Goal: Information Seeking & Learning: Learn about a topic

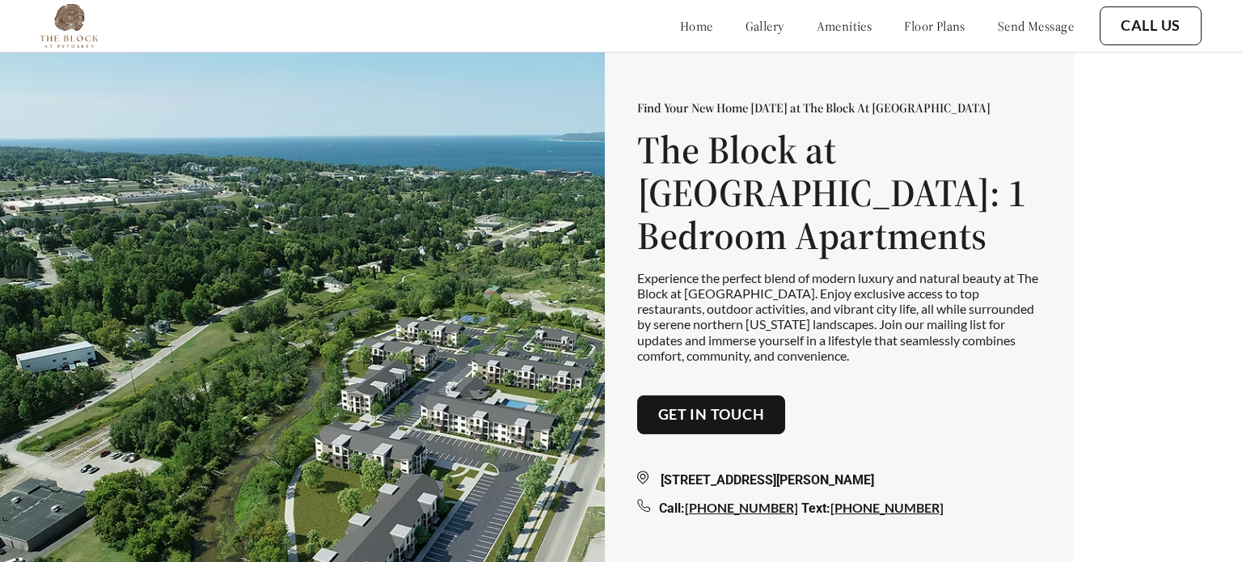
click at [1144, 217] on div "Find Your New Home Today at The Block At Petoskey The Block at Petoskey: 1 Bedr…" at bounding box center [621, 307] width 1242 height 614
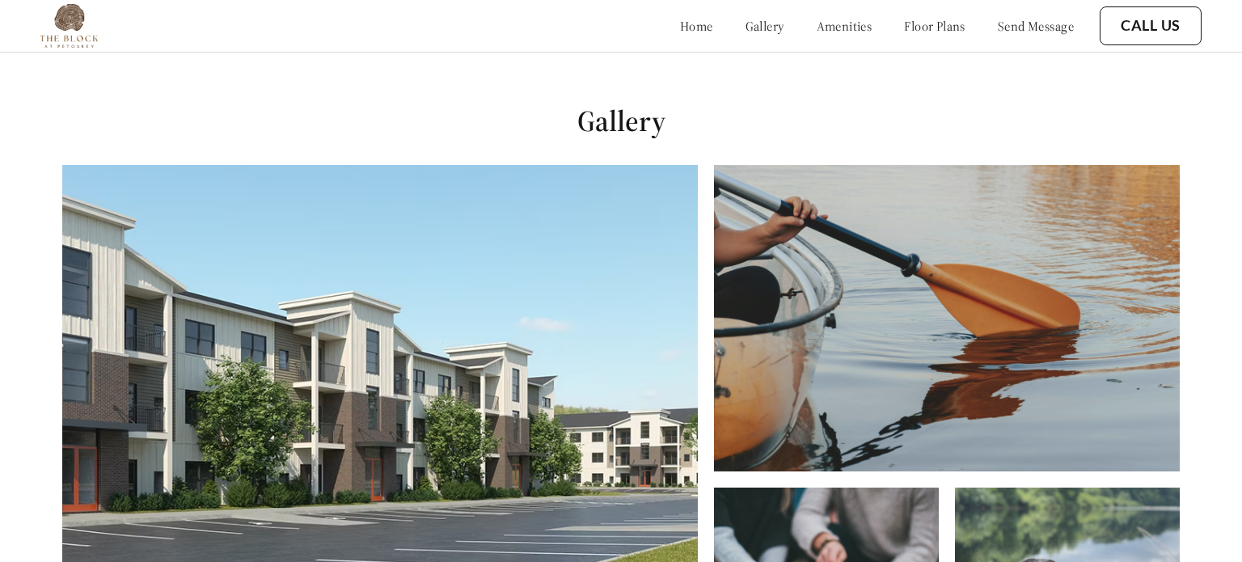
scroll to position [562, 0]
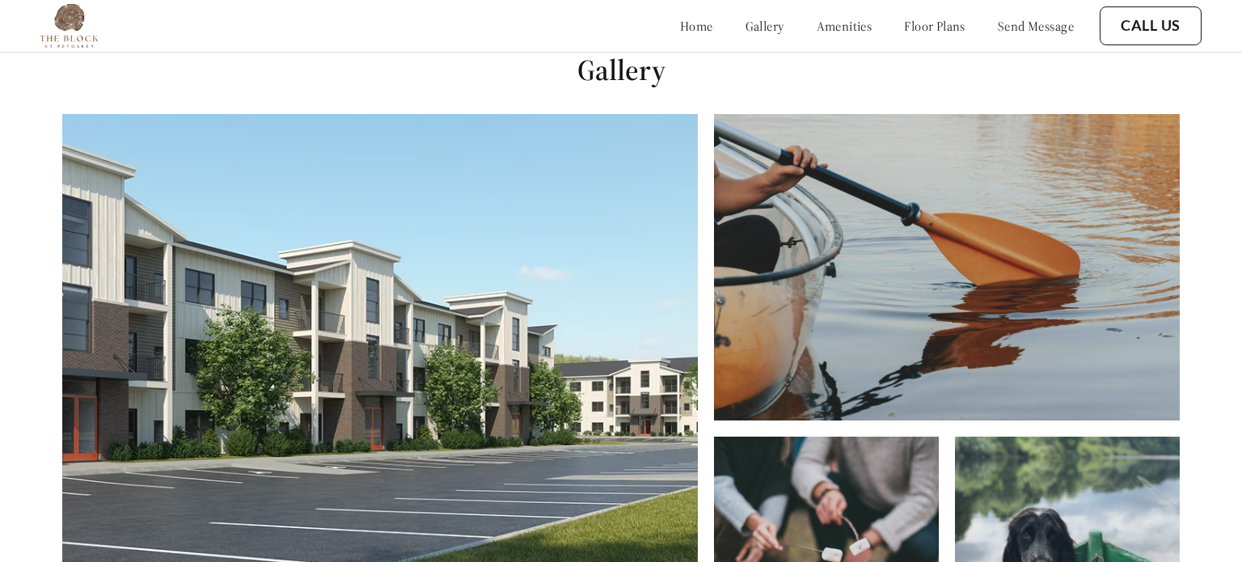
click at [653, 74] on h1 "Gallery" at bounding box center [621, 70] width 1242 height 36
click at [654, 74] on h1 "Gallery" at bounding box center [621, 70] width 1242 height 36
copy h1 "Gallery"
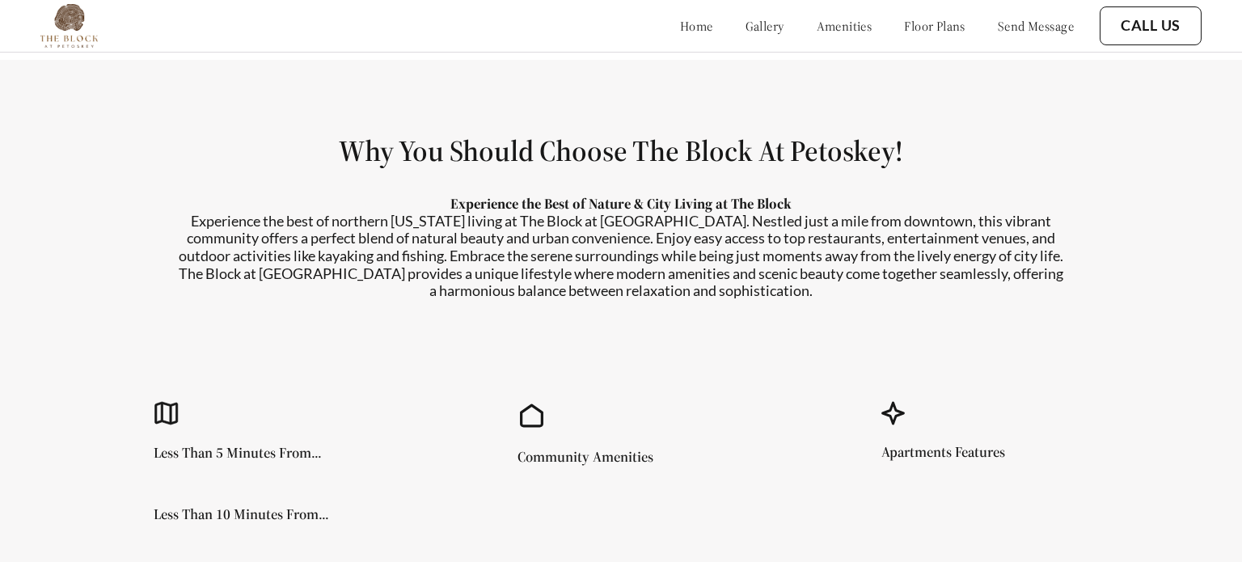
scroll to position [1263, 0]
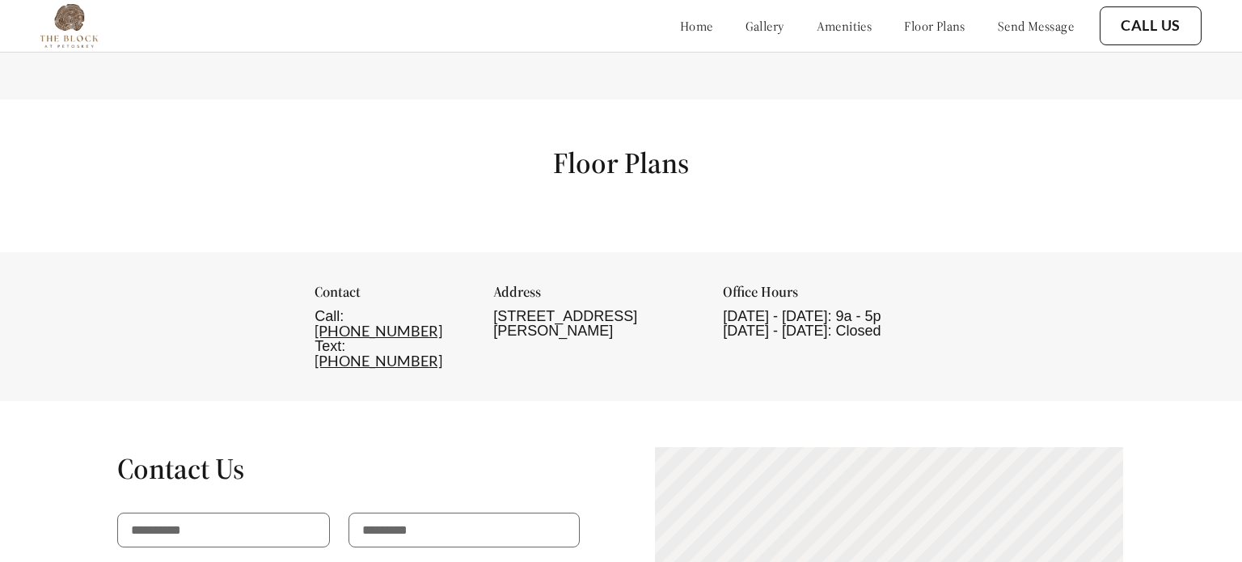
scroll to position [1918, 0]
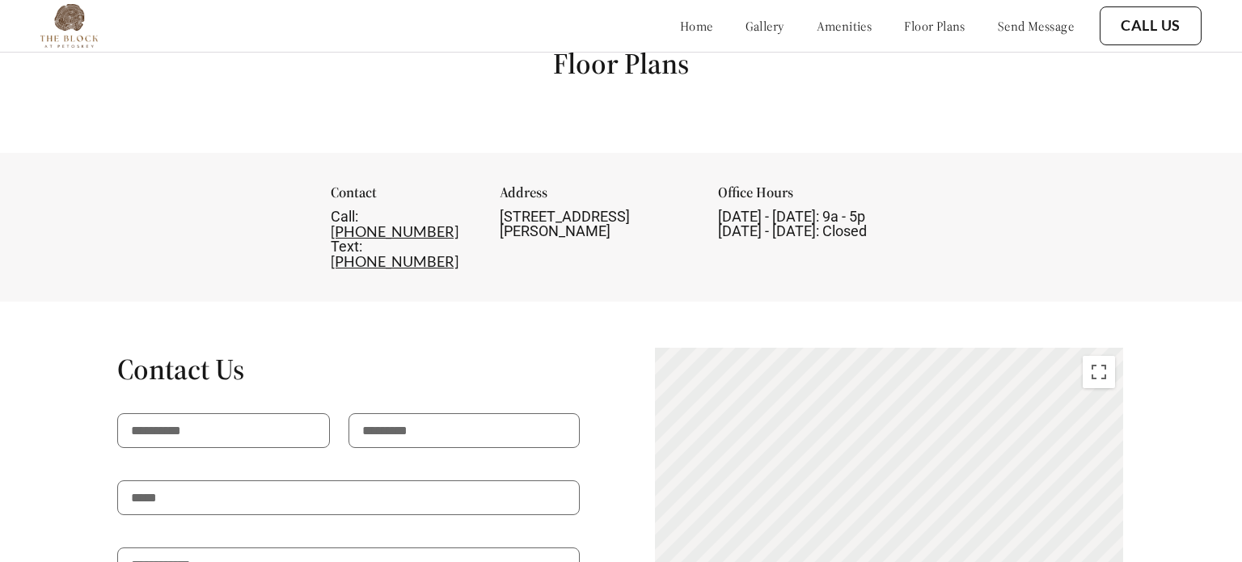
click at [610, 60] on h1 "Floor Plans" at bounding box center [621, 63] width 136 height 36
copy div "Floor Plans"
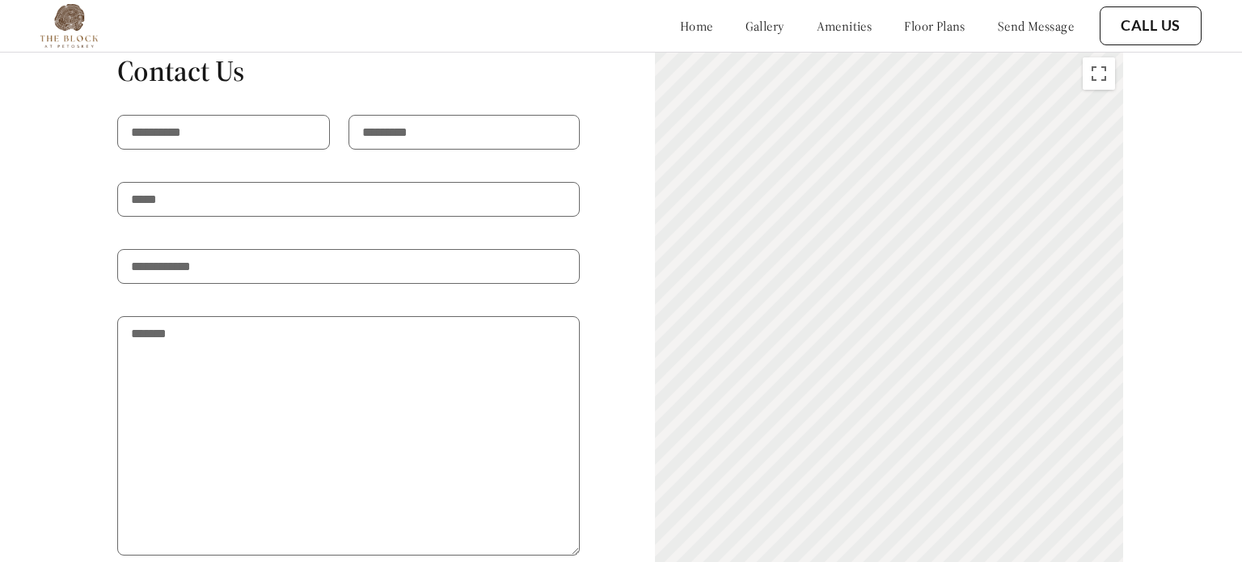
scroll to position [2235, 0]
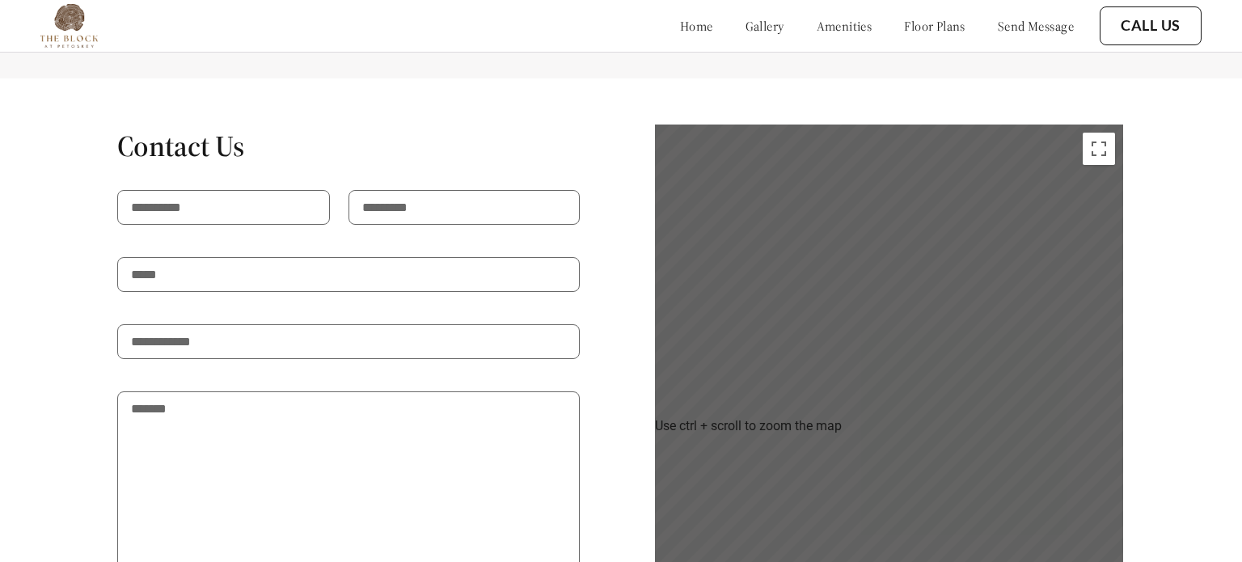
scroll to position [2139, 0]
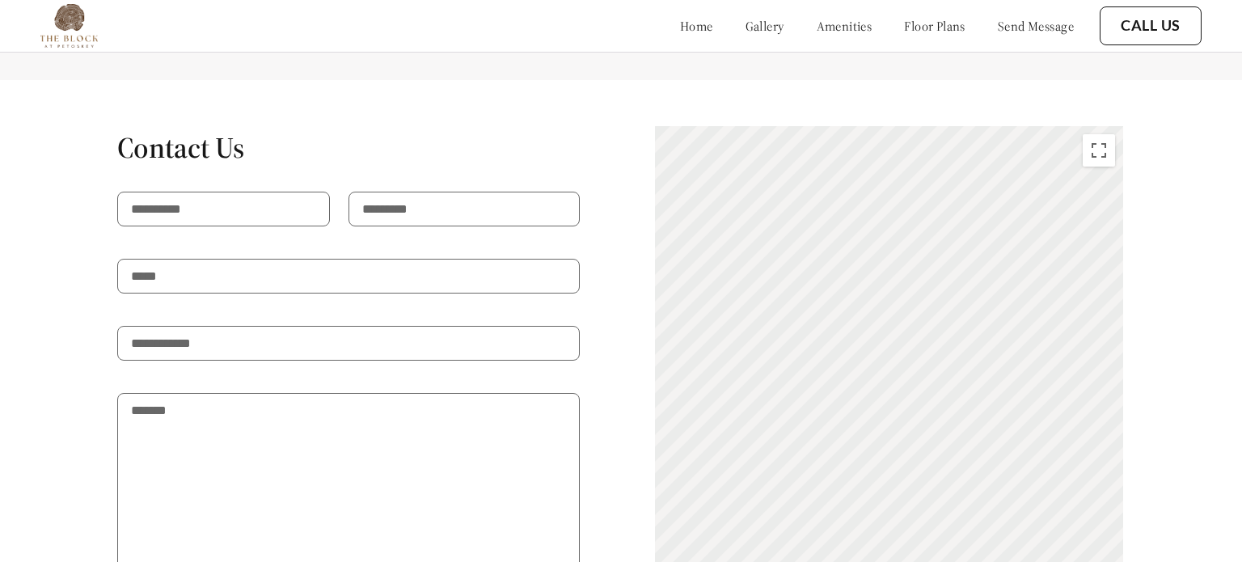
click at [221, 129] on h1 "Contact Us" at bounding box center [348, 147] width 463 height 36
copy h1 "Contact Us"
